Goal: Task Accomplishment & Management: Complete application form

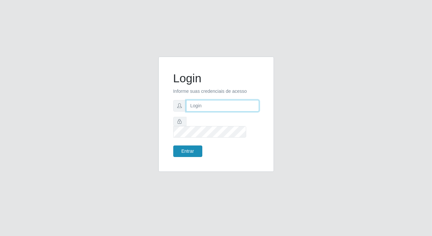
type input "[PERSON_NAME][EMAIL_ADDRESS][DOMAIN_NAME]"
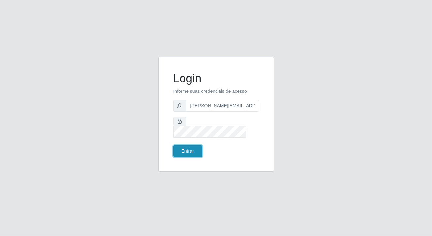
click at [193, 146] on button "Entrar" at bounding box center [187, 152] width 29 height 12
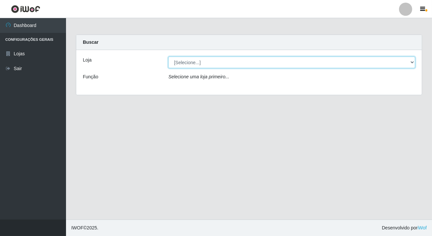
click at [186, 63] on select "[Selecione...] Rede Potiguar 2 - Macaíba" at bounding box center [291, 63] width 247 height 12
select select "101"
click at [168, 57] on select "[Selecione...] Rede Potiguar 2 - Macaíba" at bounding box center [291, 63] width 247 height 12
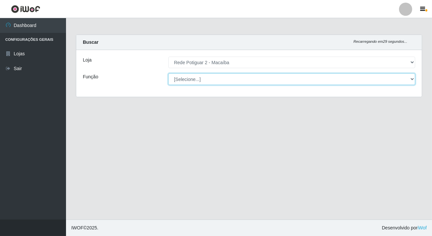
click at [191, 80] on select "[Selecione...] ASG ASG + ASG ++ Auxiliar de Estoque Balconista Embalador Reposi…" at bounding box center [291, 80] width 247 height 12
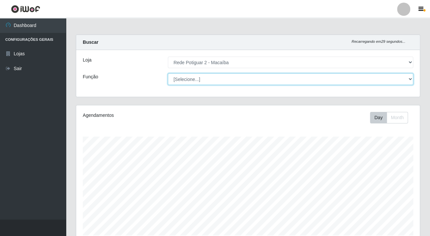
select select "1"
click at [168, 74] on select "[Selecione...] ASG ASG + ASG ++ Auxiliar de Estoque Balconista Embalador Reposi…" at bounding box center [290, 80] width 245 height 12
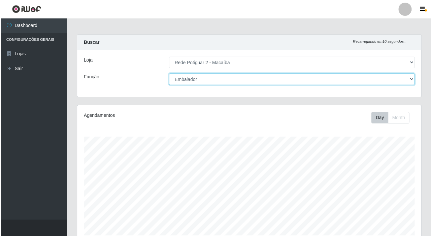
scroll to position [165, 0]
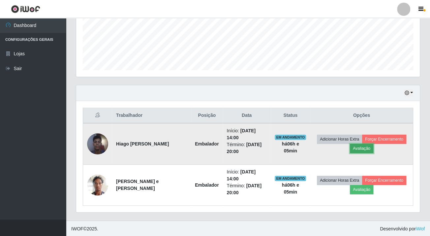
click at [361, 147] on button "Avaliação" at bounding box center [361, 148] width 23 height 9
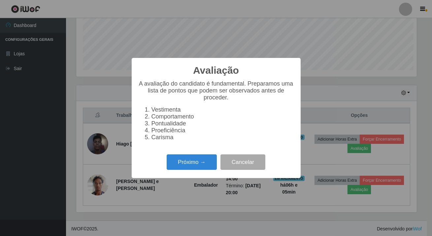
scroll to position [137, 340]
click at [195, 163] on button "Próximo →" at bounding box center [191, 162] width 50 height 15
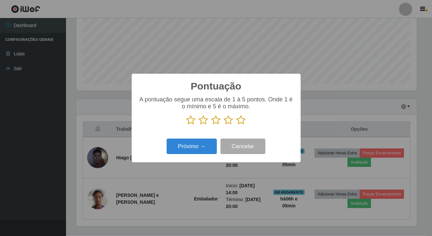
scroll to position [329525, 329321]
click at [242, 121] on icon at bounding box center [240, 120] width 9 height 10
click at [236, 125] on input "radio" at bounding box center [236, 125] width 0 height 0
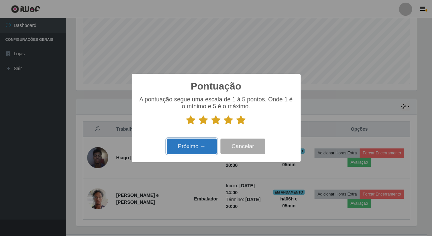
click at [211, 148] on button "Próximo →" at bounding box center [191, 146] width 50 height 15
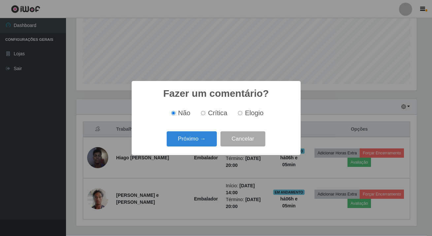
click at [211, 148] on div "Próximo → Cancelar" at bounding box center [216, 139] width 156 height 19
click at [208, 142] on button "Próximo →" at bounding box center [191, 139] width 50 height 15
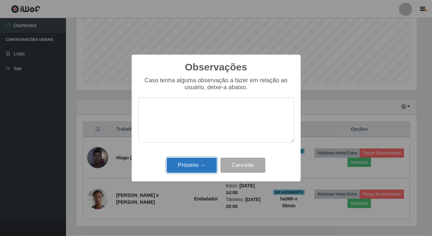
drag, startPoint x: 206, startPoint y: 165, endPoint x: 259, endPoint y: 165, distance: 52.7
click at [206, 165] on button "Próximo →" at bounding box center [191, 165] width 50 height 15
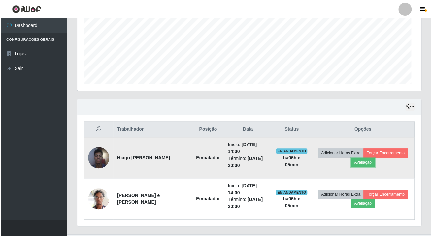
scroll to position [137, 343]
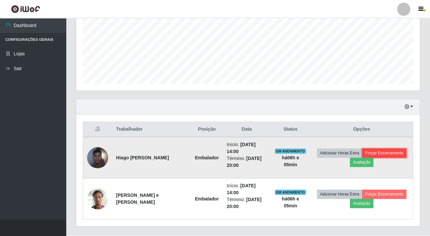
click at [382, 152] on button "Forçar Encerramento" at bounding box center [384, 153] width 44 height 9
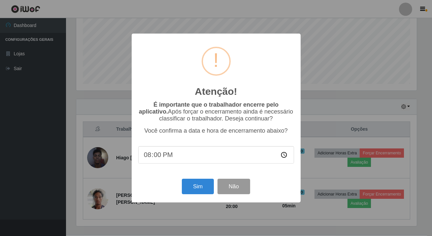
scroll to position [137, 340]
click at [207, 191] on button "Sim" at bounding box center [198, 186] width 32 height 15
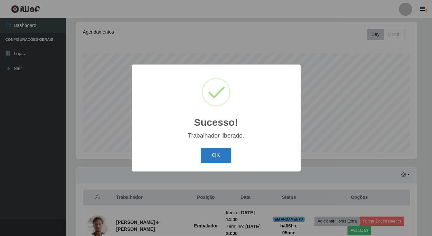
click at [214, 154] on button "OK" at bounding box center [215, 155] width 31 height 15
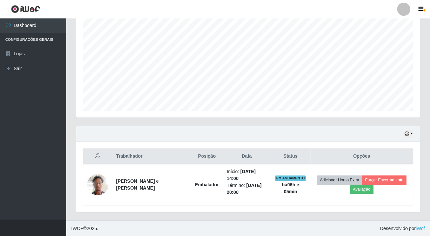
scroll to position [137, 343]
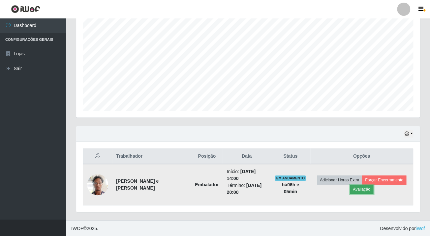
click at [362, 187] on button "Avaliação" at bounding box center [361, 189] width 23 height 9
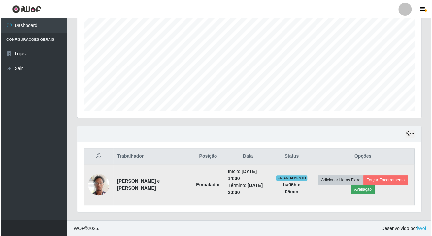
scroll to position [137, 340]
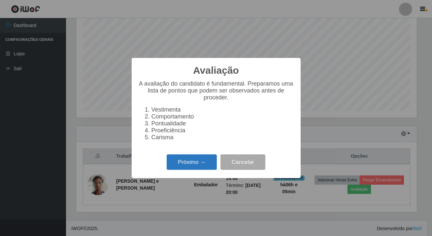
click at [199, 161] on div "Próximo → Cancelar" at bounding box center [216, 162] width 156 height 19
click at [198, 164] on button "Próximo →" at bounding box center [191, 162] width 50 height 15
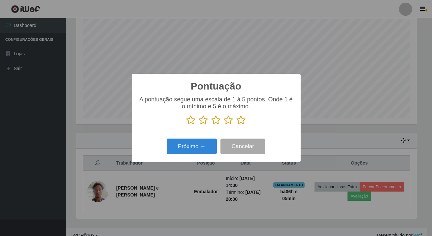
click at [244, 122] on icon at bounding box center [240, 120] width 9 height 10
click at [236, 125] on input "radio" at bounding box center [236, 125] width 0 height 0
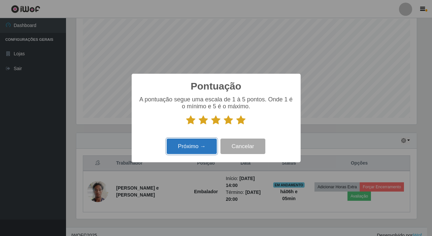
click at [205, 151] on button "Próximo →" at bounding box center [191, 146] width 50 height 15
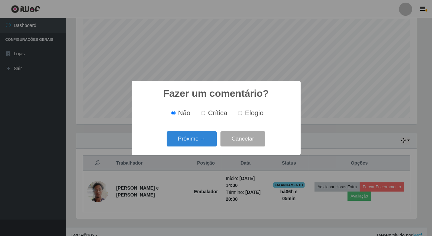
scroll to position [117, 0]
click at [200, 139] on button "Próximo →" at bounding box center [191, 139] width 50 height 15
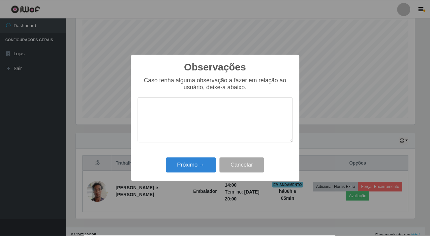
scroll to position [329525, 329321]
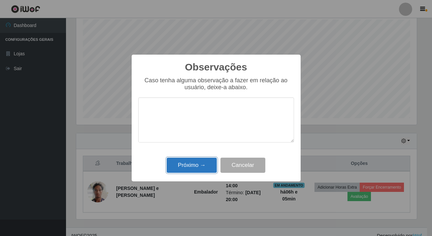
click at [204, 165] on button "Próximo →" at bounding box center [191, 165] width 50 height 15
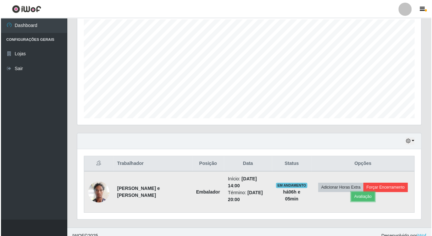
scroll to position [0, 0]
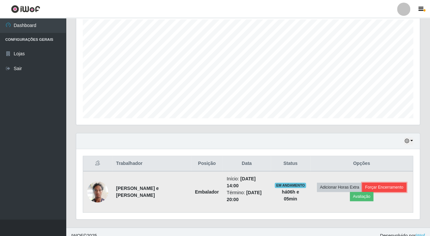
click at [391, 186] on button "Forçar Encerramento" at bounding box center [384, 187] width 44 height 9
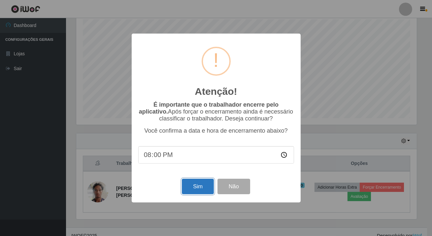
click at [206, 188] on button "Sim" at bounding box center [198, 186] width 32 height 15
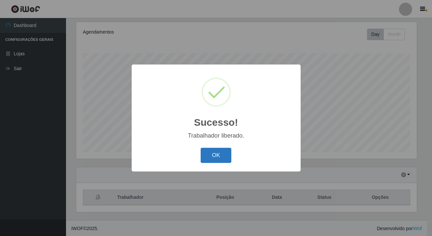
click at [218, 148] on button "OK" at bounding box center [215, 155] width 31 height 15
